Goal: Share content: Share content

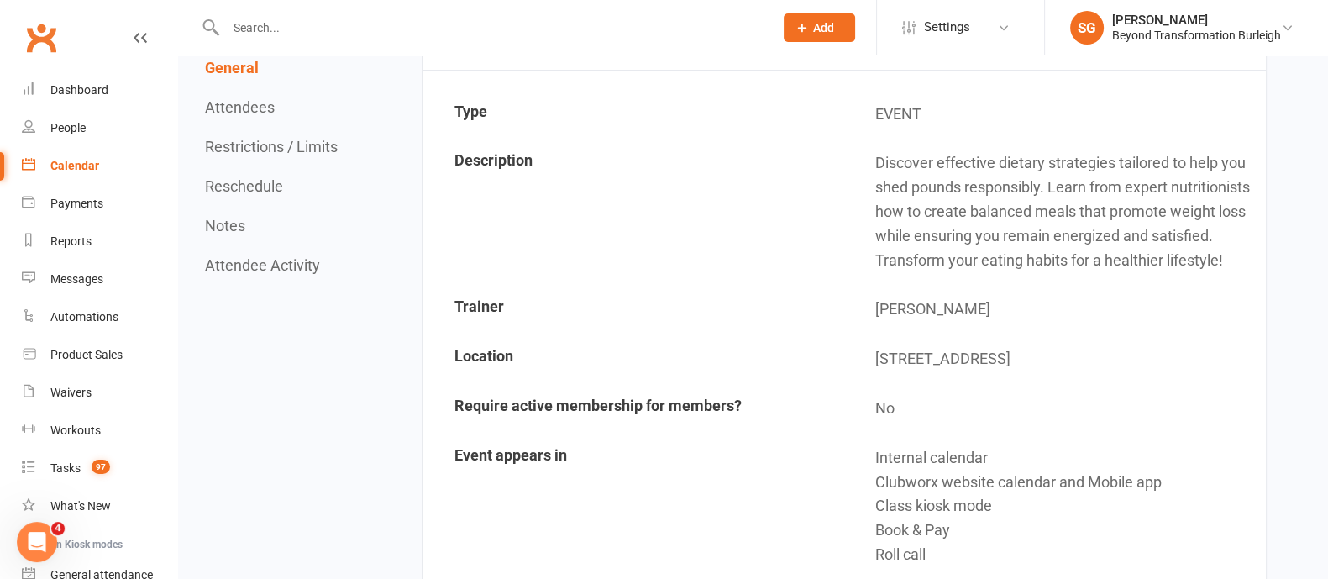
click at [95, 155] on link "Calendar" at bounding box center [99, 166] width 155 height 38
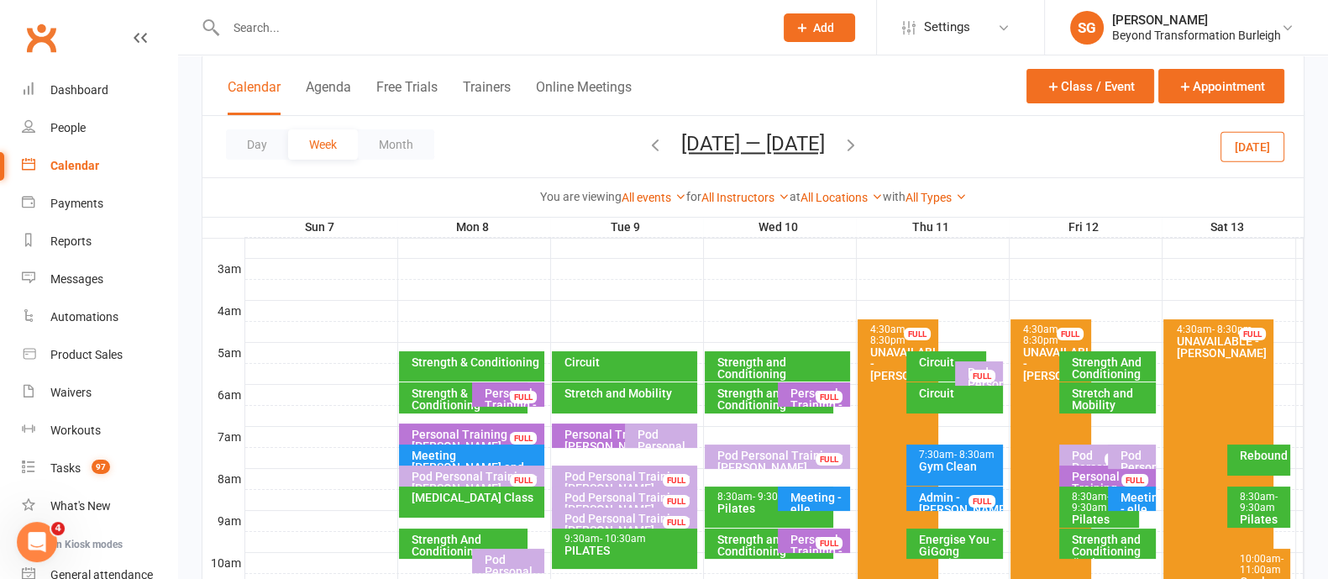
scroll to position [419, 0]
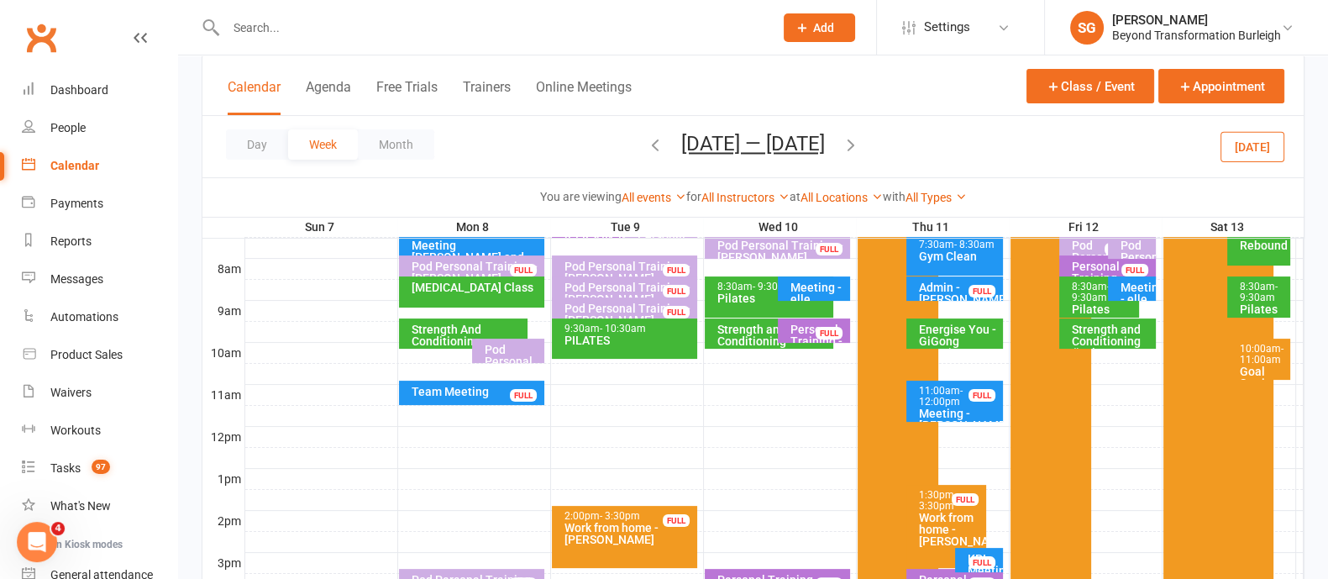
click at [1252, 360] on span "- 11:00am" at bounding box center [1261, 354] width 44 height 23
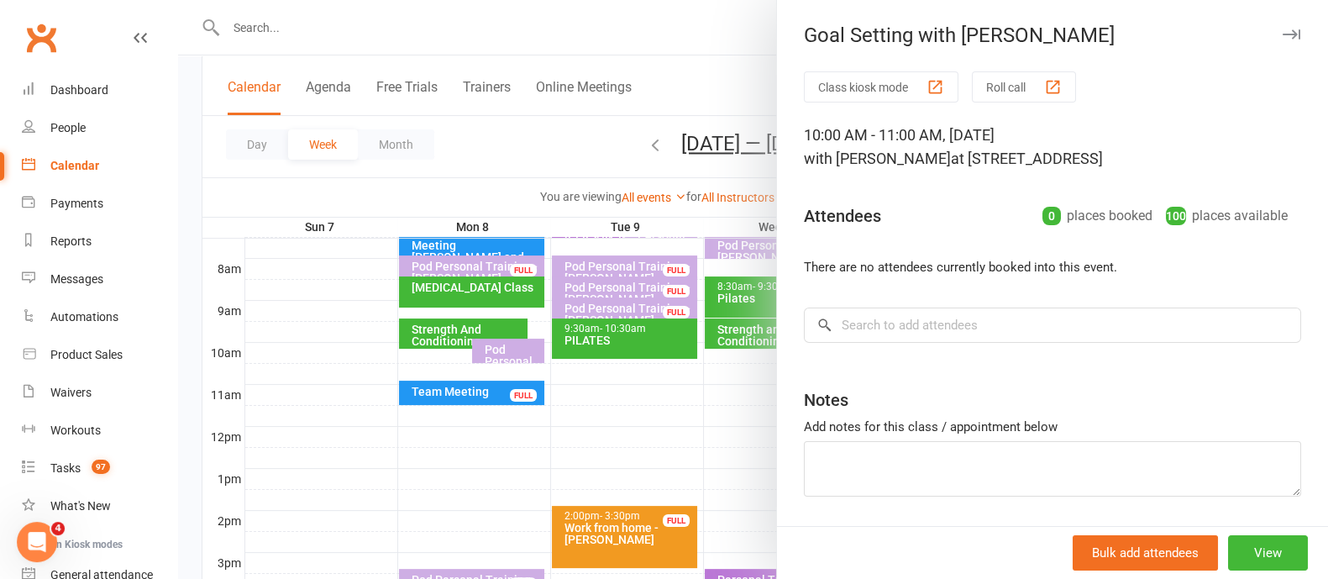
click at [1282, 34] on icon "button" at bounding box center [1291, 34] width 18 height 10
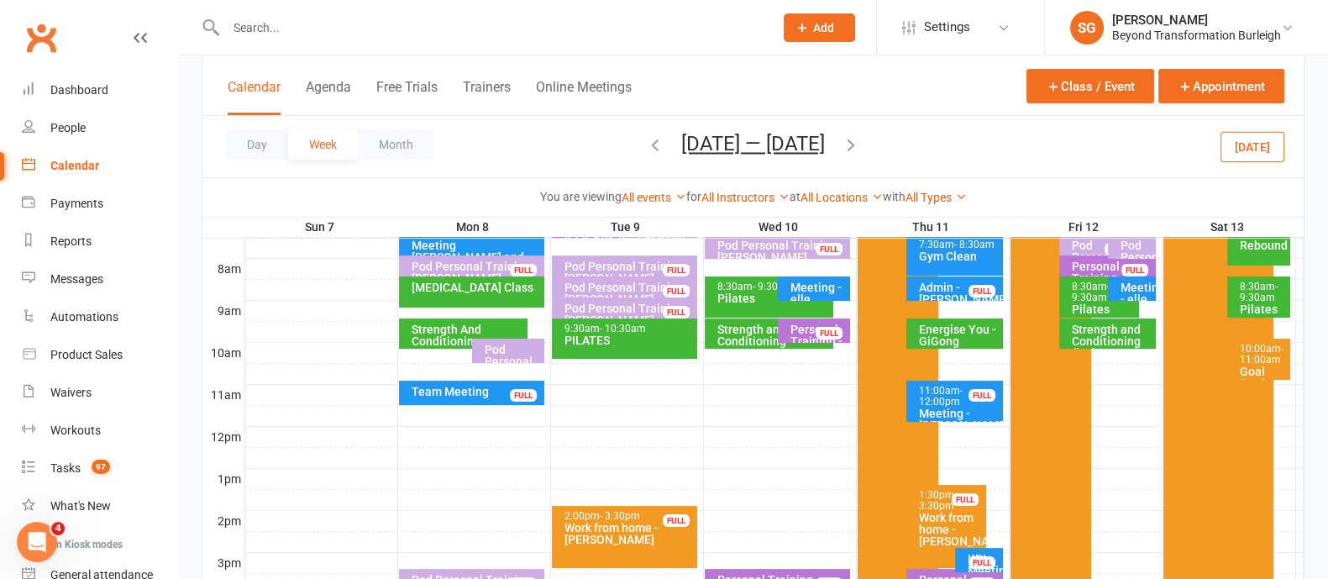
click at [658, 142] on icon "button" at bounding box center [655, 144] width 18 height 18
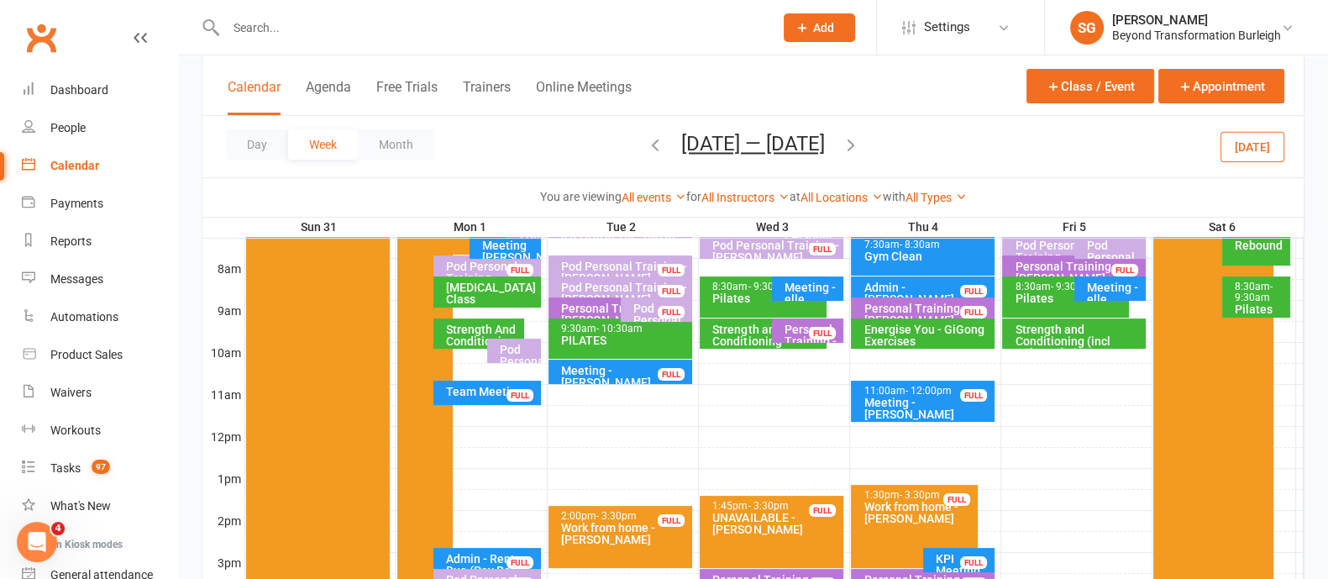
click at [646, 140] on icon "button" at bounding box center [655, 144] width 18 height 18
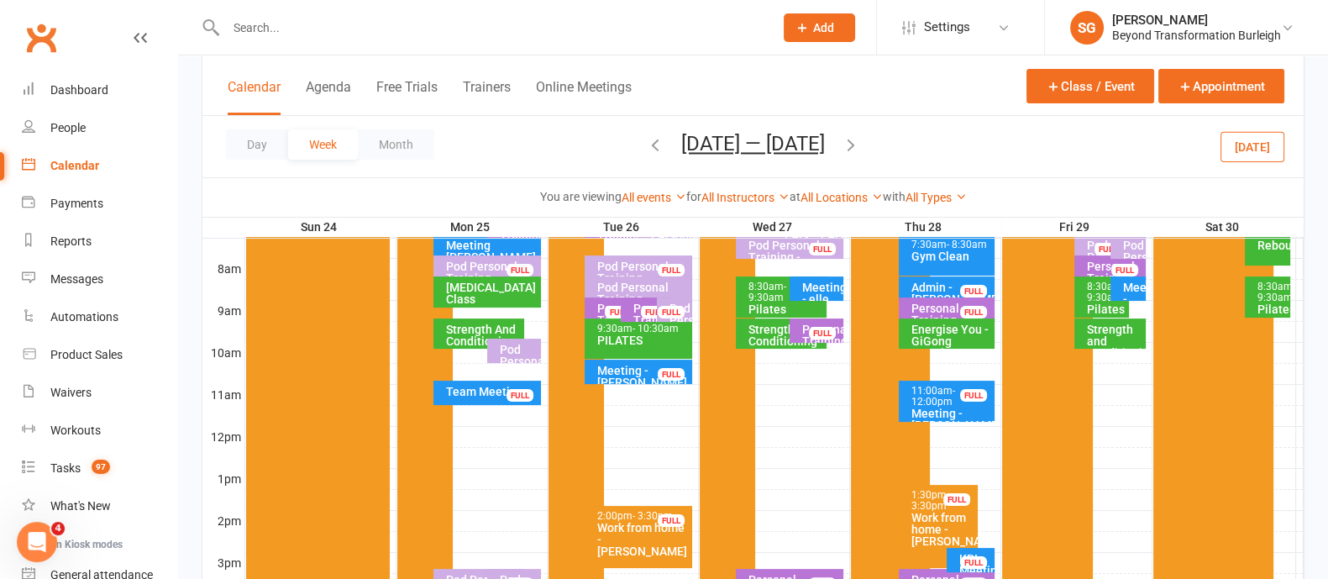
click at [646, 147] on icon "button" at bounding box center [655, 144] width 18 height 18
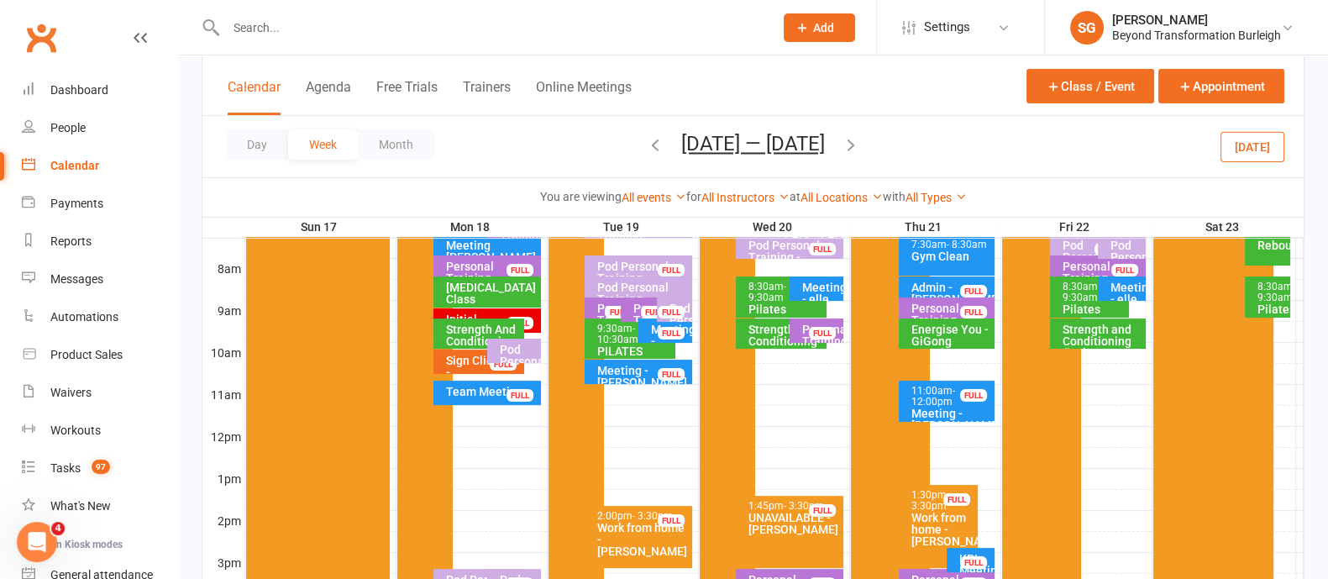
click at [646, 147] on icon "button" at bounding box center [655, 144] width 18 height 18
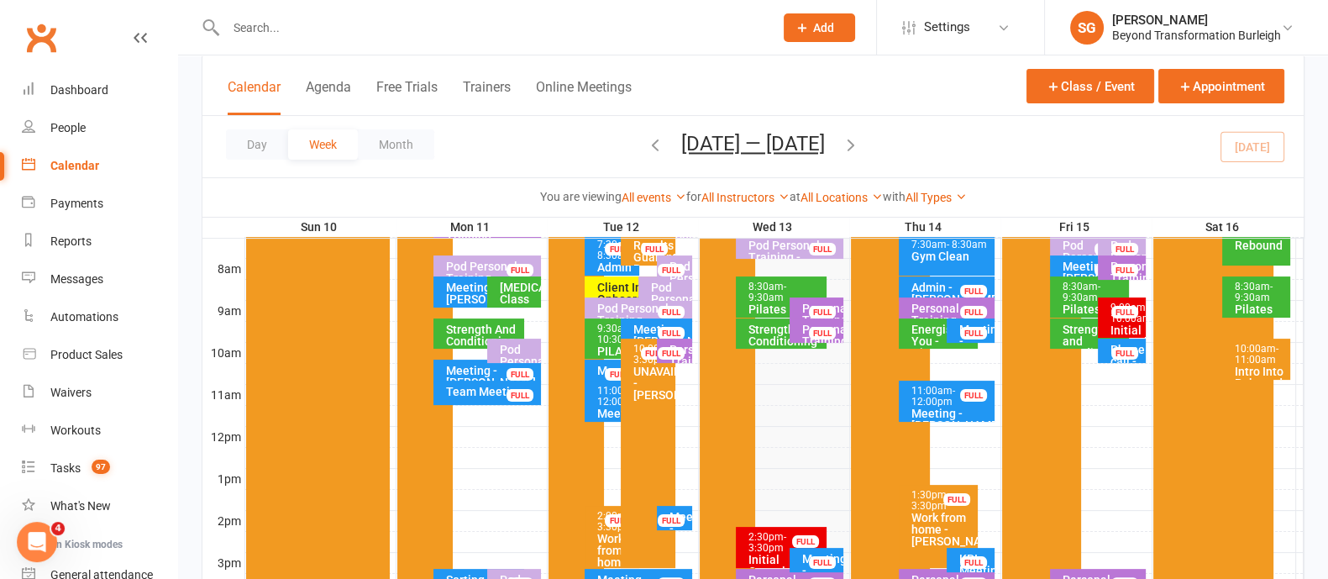
click at [1265, 361] on span "- 11:00am" at bounding box center [1256, 354] width 44 height 23
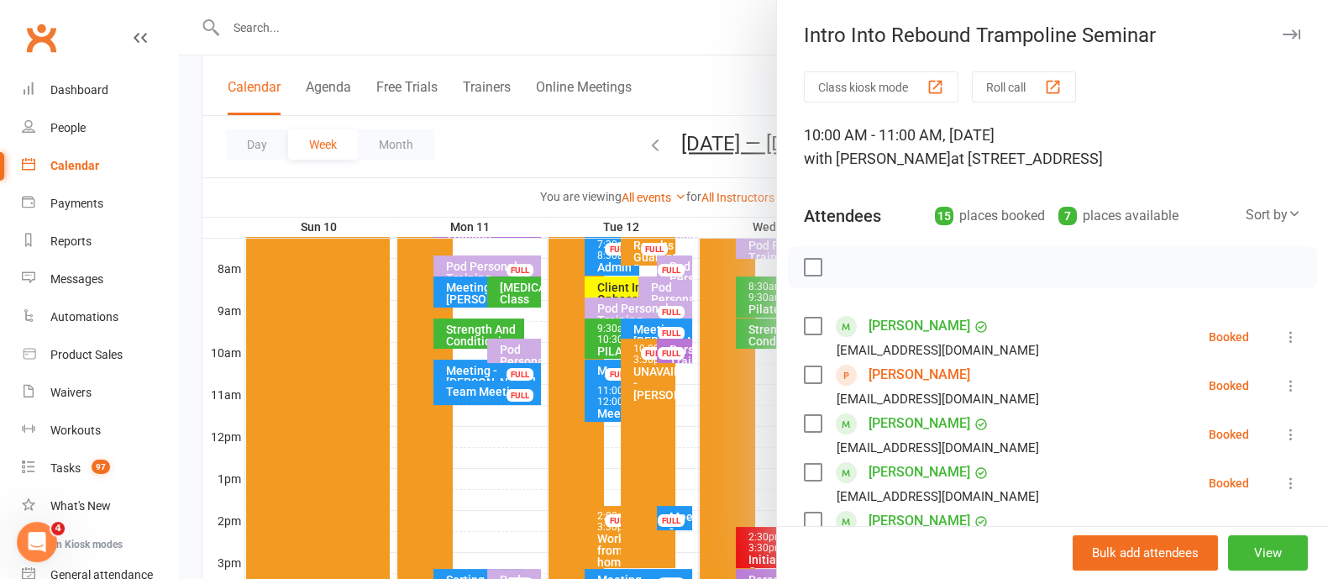
scroll to position [209, 0]
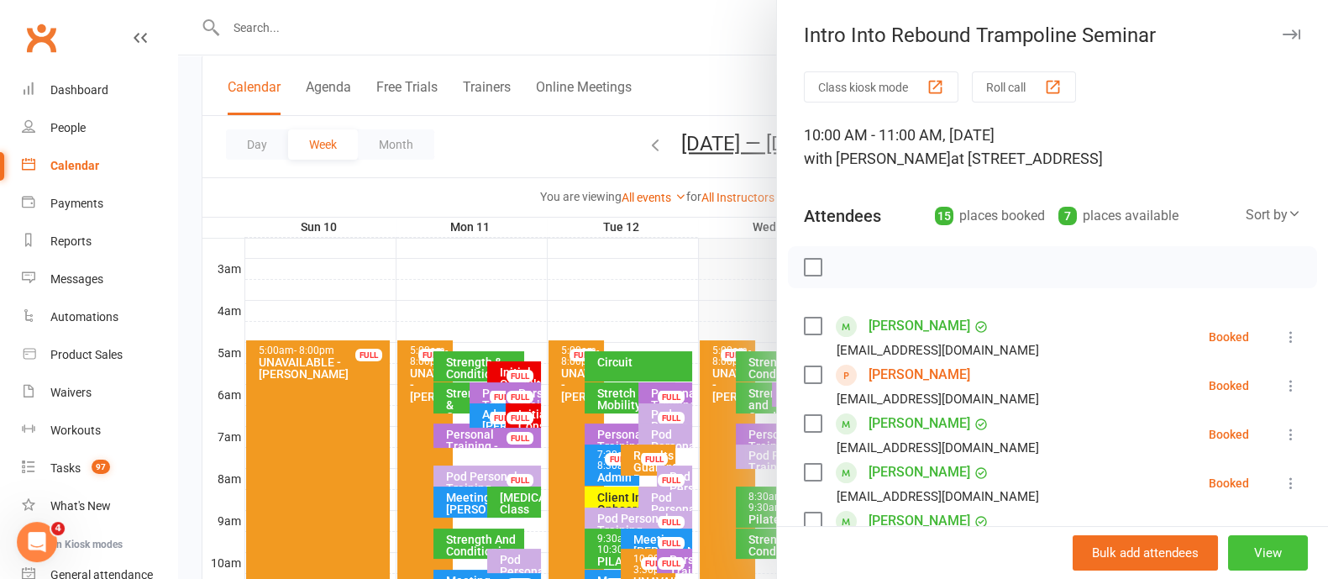
click at [1228, 546] on button "View" at bounding box center [1268, 552] width 80 height 35
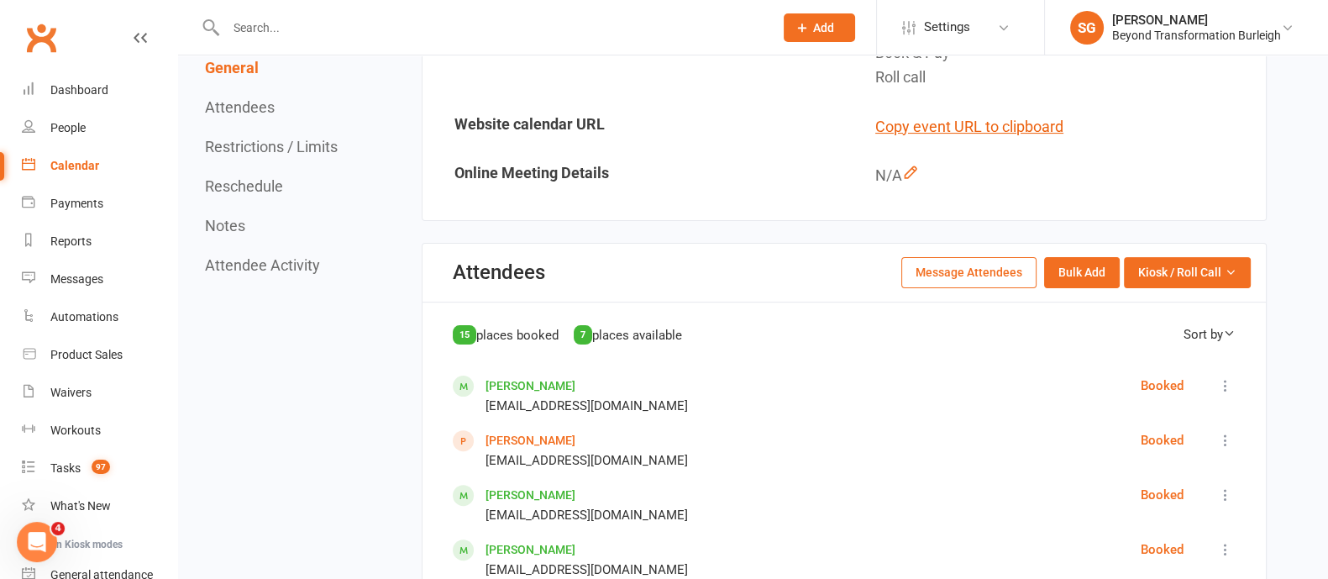
scroll to position [630, 0]
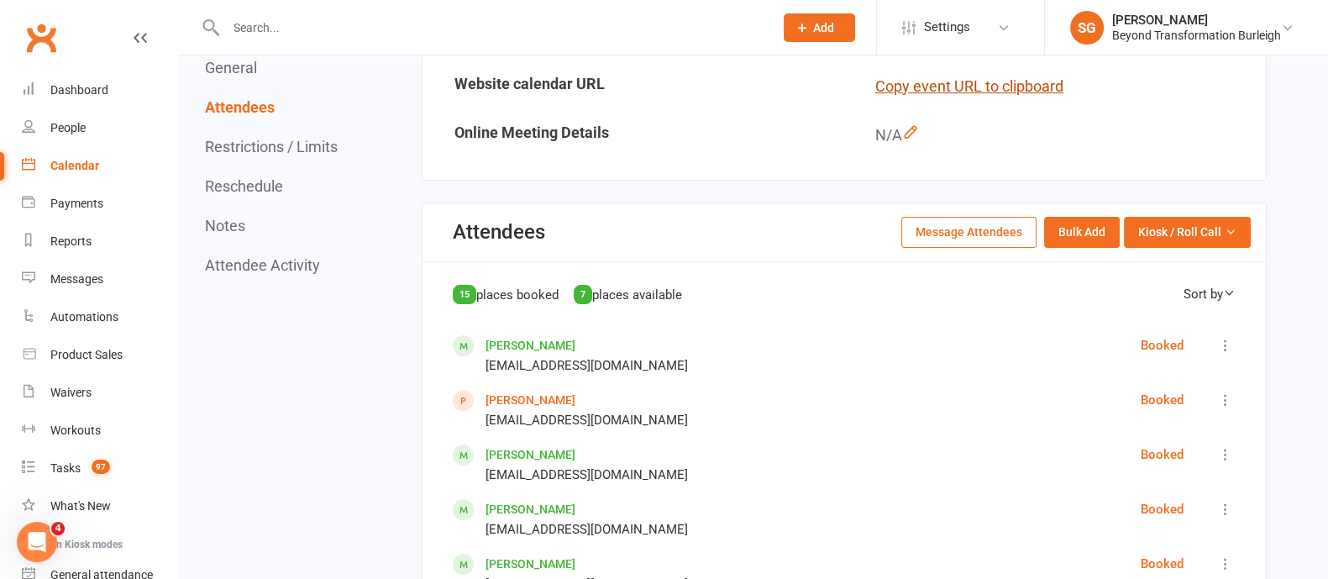
click at [1008, 86] on button "Copy event URL to clipboard" at bounding box center [969, 87] width 188 height 24
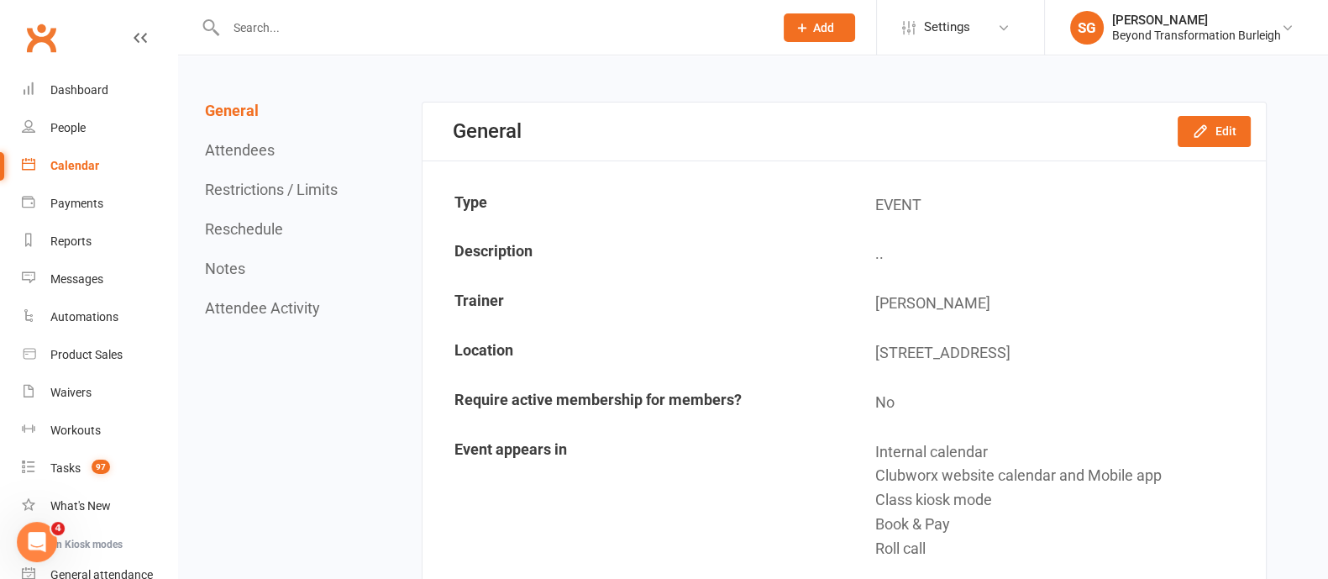
scroll to position [0, 0]
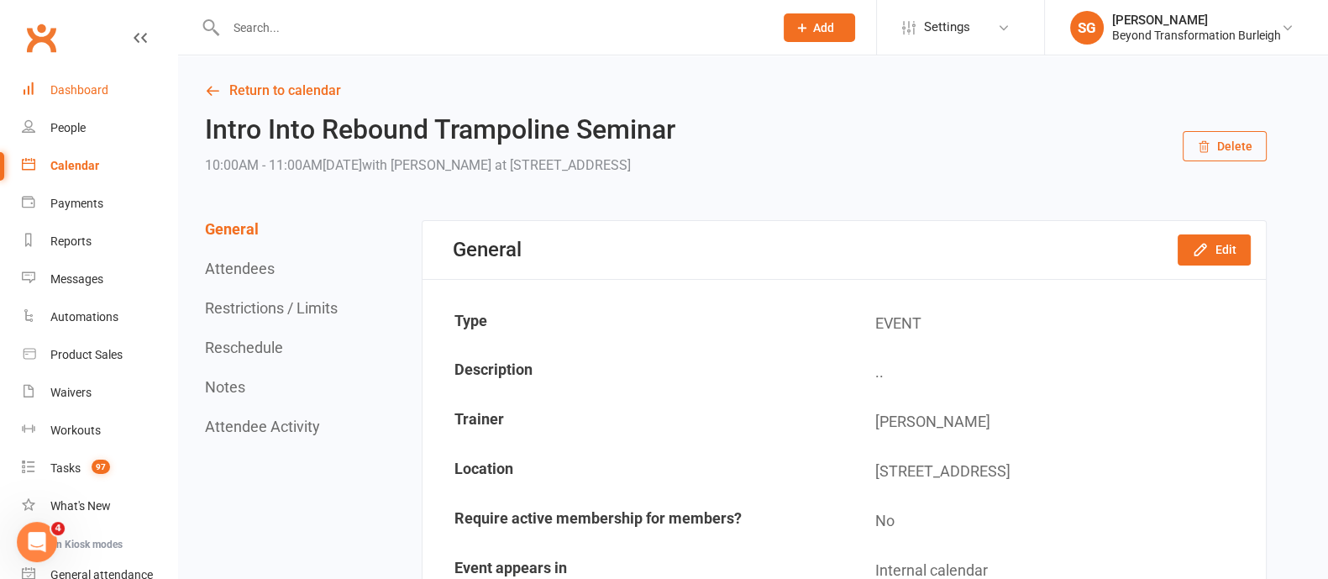
click at [74, 88] on div "Dashboard" at bounding box center [79, 89] width 58 height 13
